Goal: Task Accomplishment & Management: Manage account settings

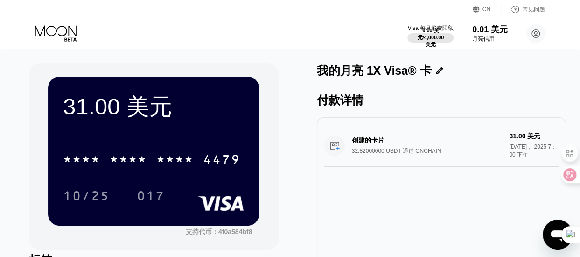
click at [217, 189] on div "10/25 017" at bounding box center [153, 195] width 181 height 23
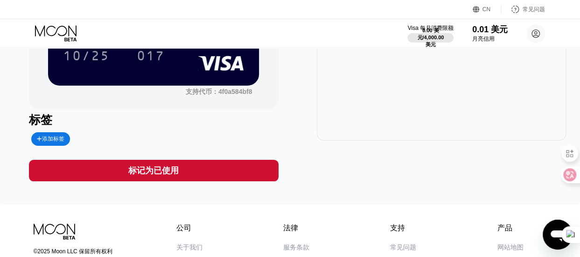
scroll to position [47, 0]
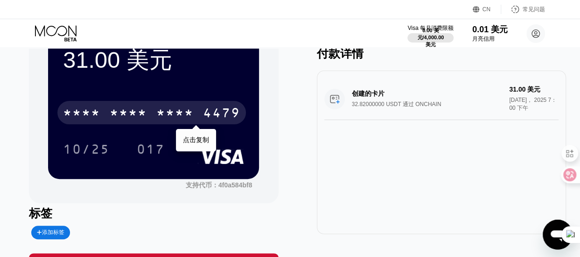
click at [168, 117] on div "* * * *" at bounding box center [174, 113] width 37 height 15
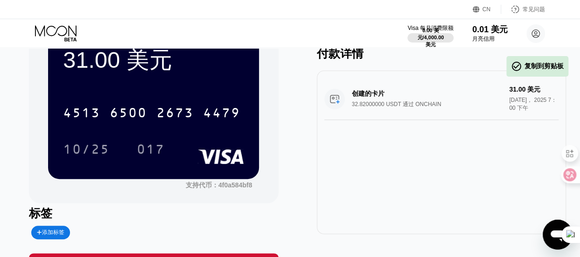
click at [463, 101] on div "创建的卡片 32.82000000 USDT 通过 ONCHAIN 31.00 美元 [DATE]， 2025 7：00 下午" at bounding box center [441, 99] width 234 height 42
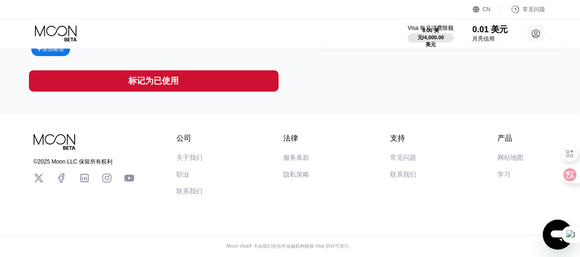
scroll to position [49, 0]
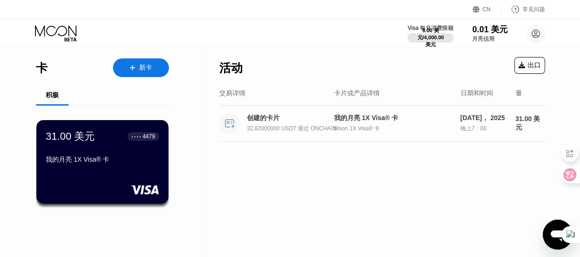
click at [408, 125] on div "我的月亮 1X Visa® 卡 Moon 1X Visa® 卡" at bounding box center [393, 123] width 119 height 19
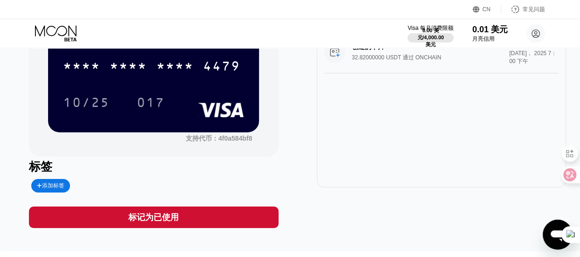
scroll to position [140, 0]
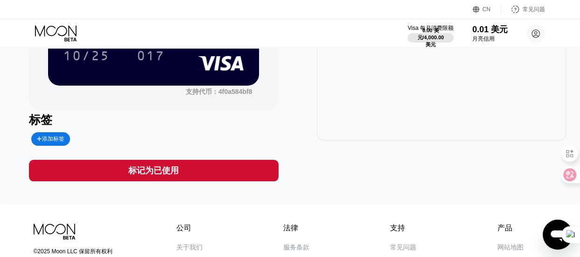
click at [183, 173] on div "标记为已使用" at bounding box center [153, 170] width 249 height 21
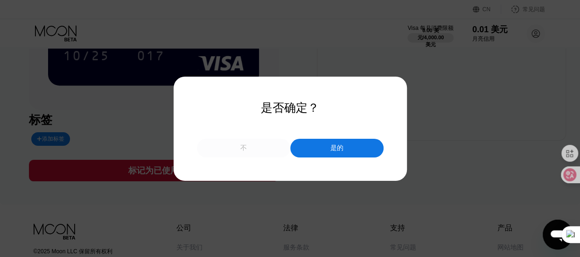
click at [259, 151] on div "不" at bounding box center [243, 148] width 93 height 19
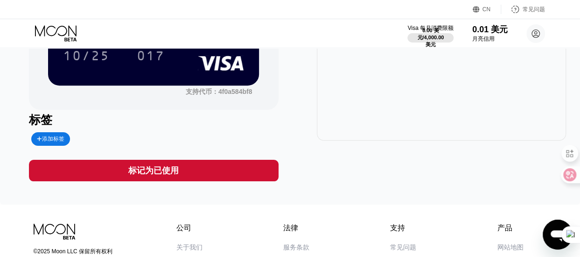
scroll to position [0, 0]
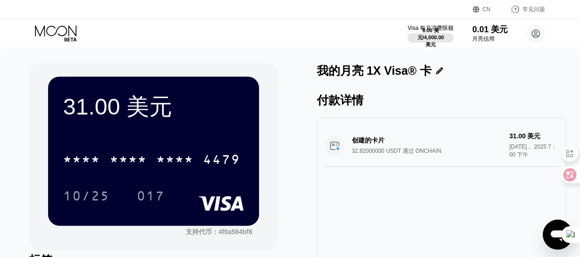
click at [350, 102] on div "付款详情" at bounding box center [441, 99] width 249 height 15
drag, startPoint x: 370, startPoint y: 70, endPoint x: 374, endPoint y: 72, distance: 4.8
click at [370, 70] on div "我的月亮 1X Visa® 卡" at bounding box center [374, 70] width 115 height 15
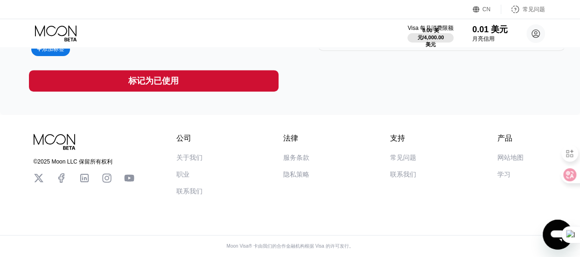
scroll to position [93, 0]
